Goal: Find specific page/section: Find specific page/section

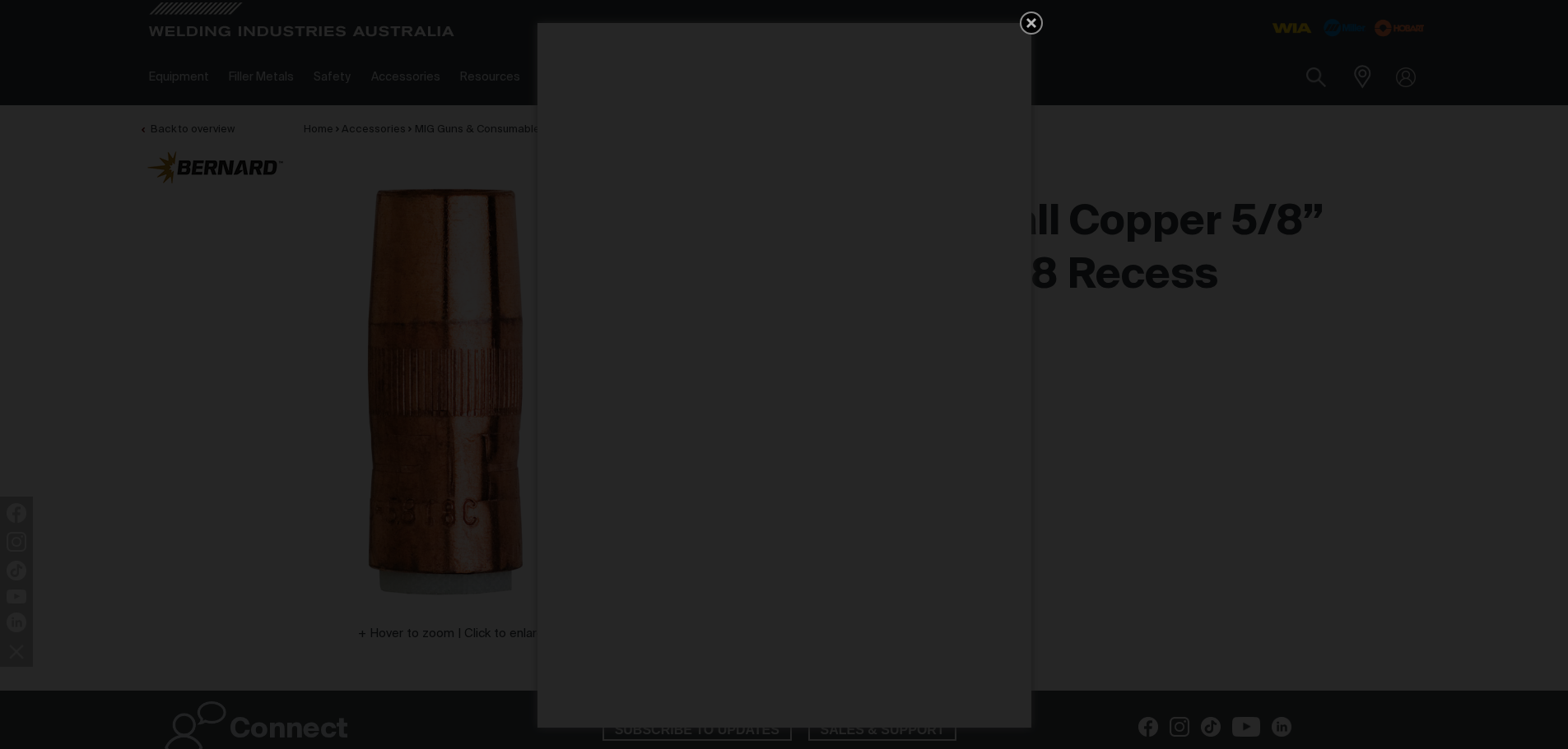
click at [1029, 19] on icon "Get 5 WIA Welding Guides Free!" at bounding box center [1031, 23] width 10 height 10
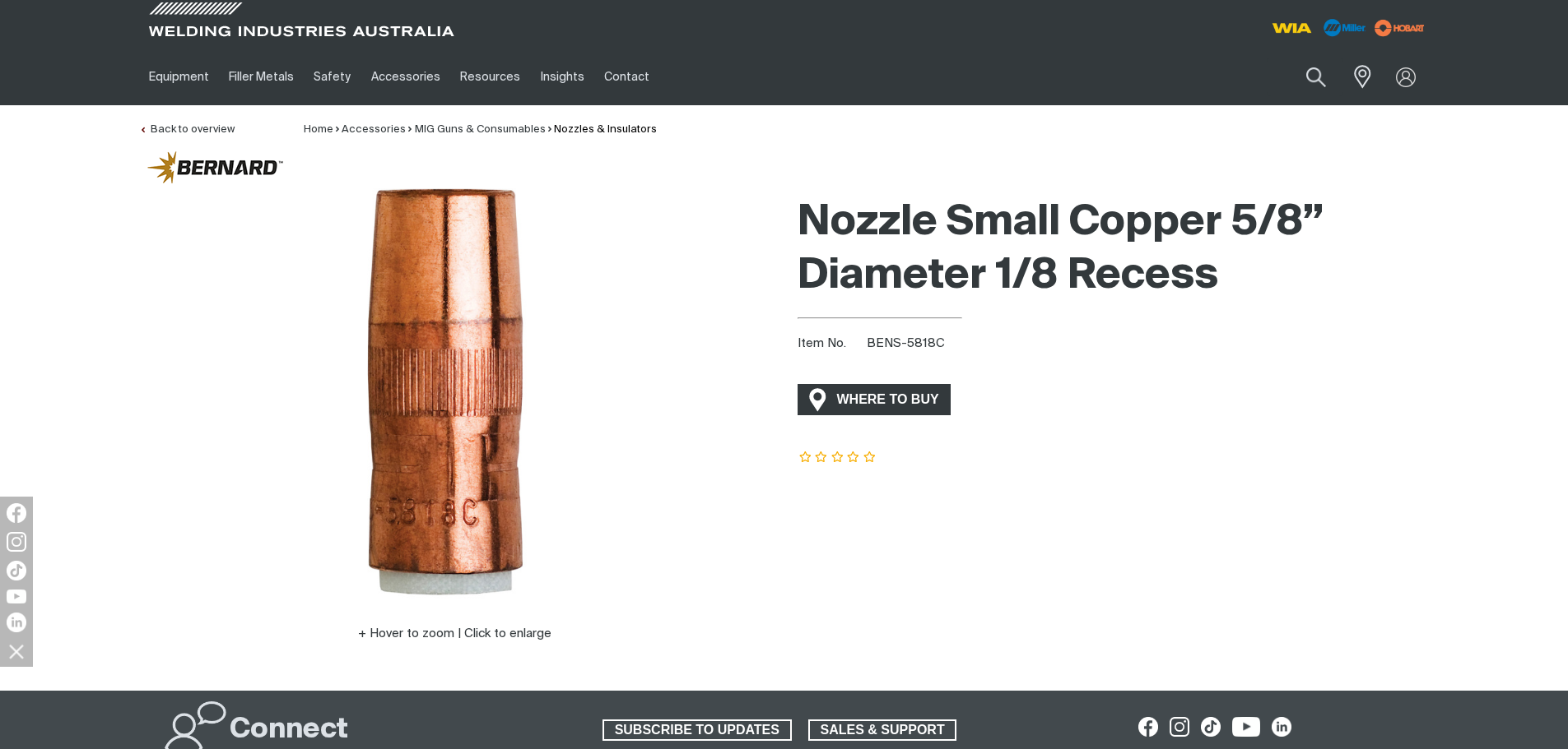
click at [869, 402] on span "WHERE TO BUY" at bounding box center [888, 400] width 123 height 27
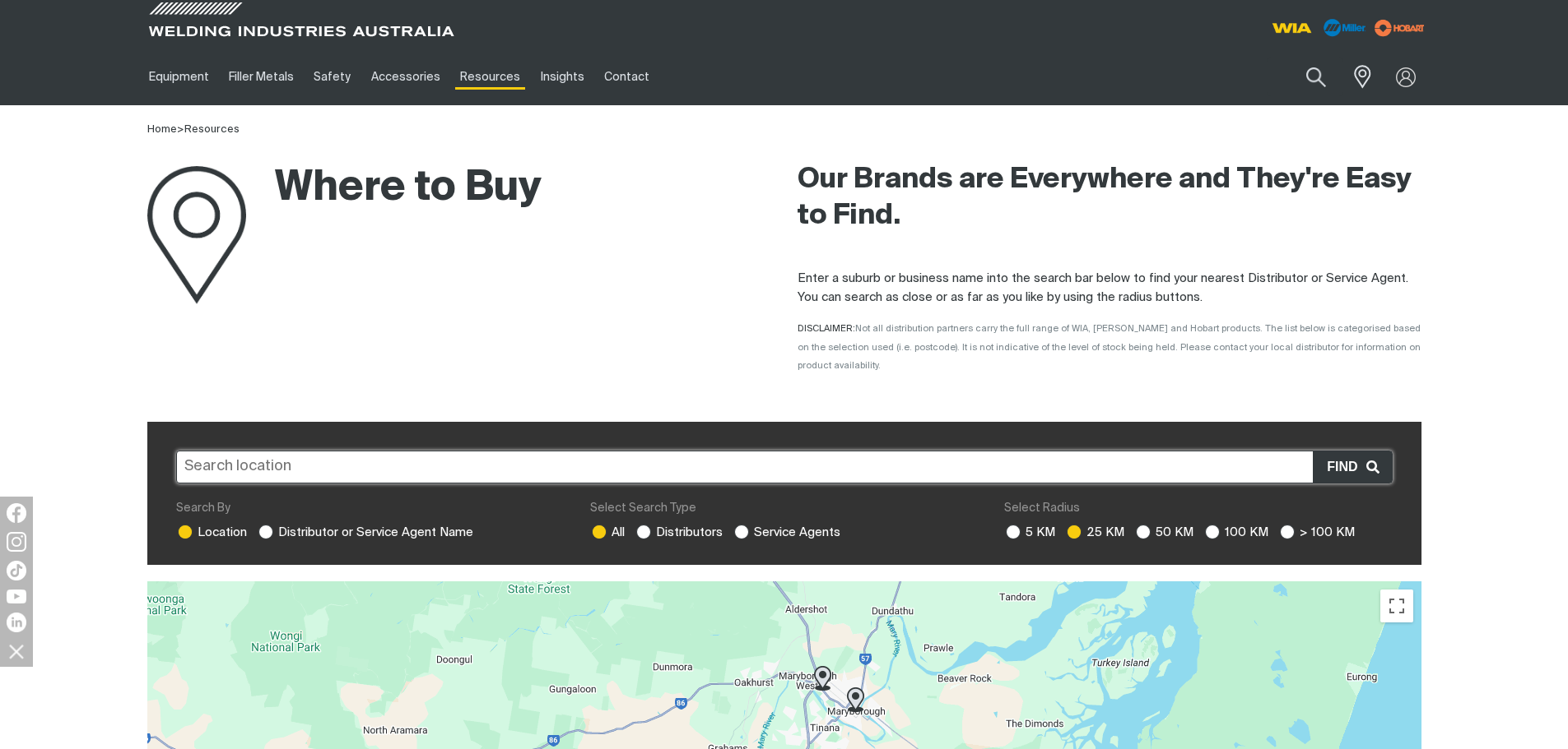
click at [263, 456] on input "text" at bounding box center [784, 467] width 1216 height 32
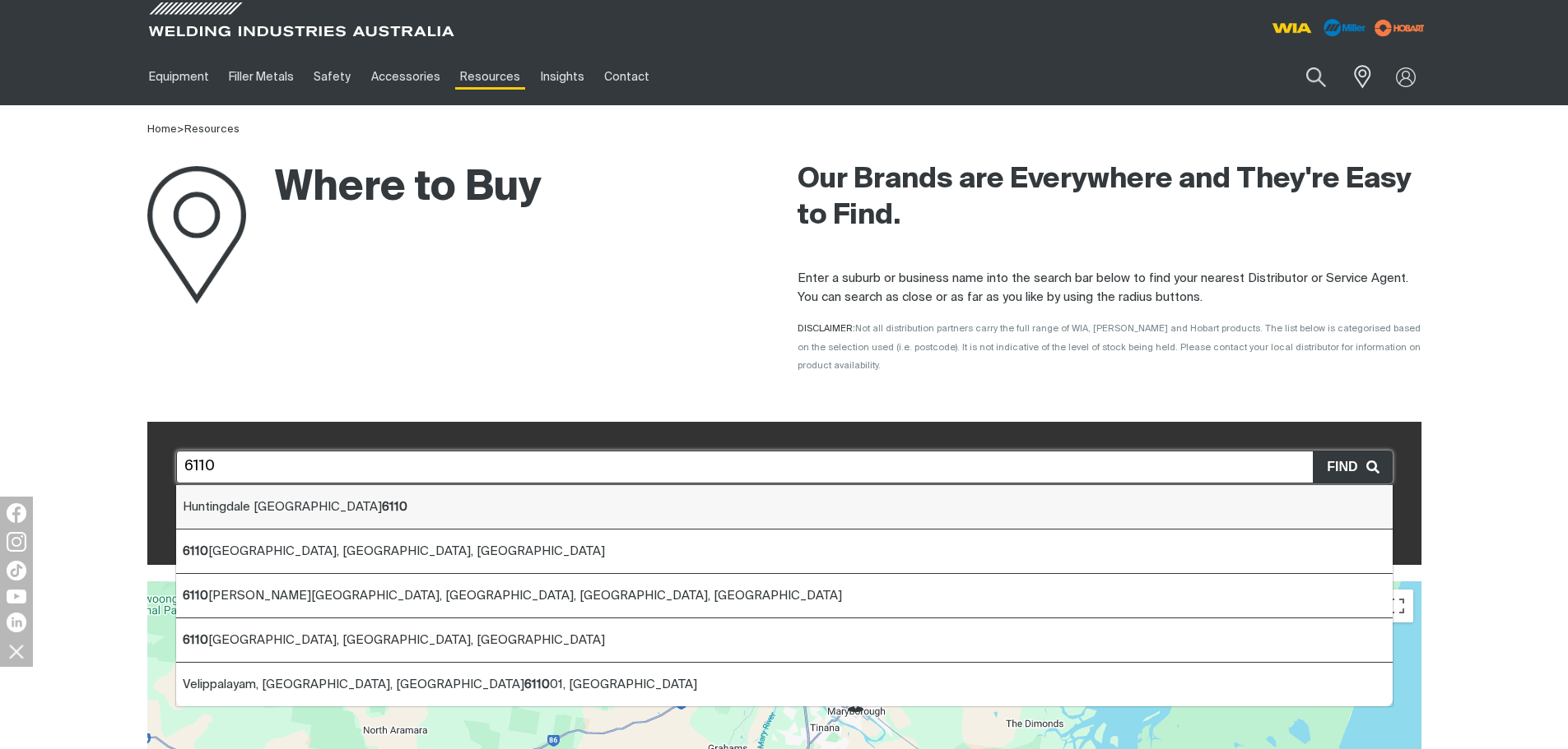
click at [260, 501] on span "Huntingdale WA 6110" at bounding box center [295, 507] width 225 height 12
type input "Huntingdale WA 6110"
